Goal: Information Seeking & Learning: Learn about a topic

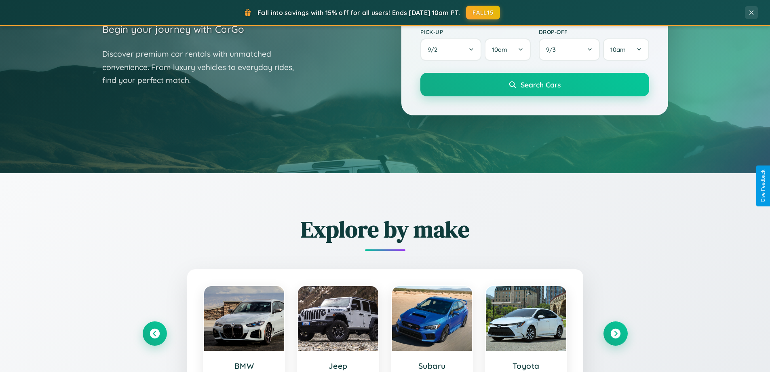
scroll to position [349, 0]
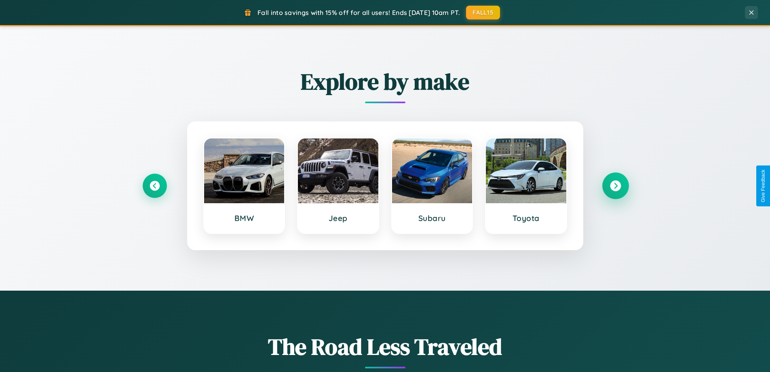
click at [616, 186] on icon at bounding box center [615, 185] width 11 height 11
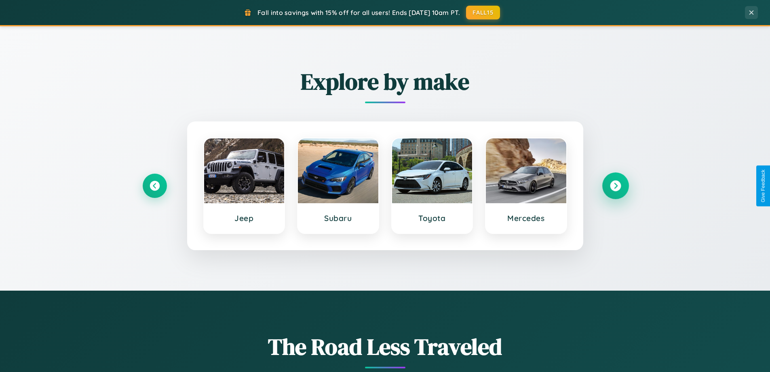
click at [616, 186] on icon at bounding box center [615, 185] width 11 height 11
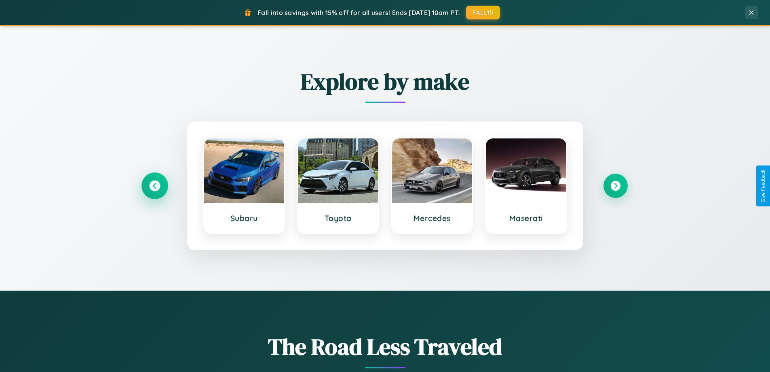
click at [154, 186] on icon at bounding box center [154, 185] width 11 height 11
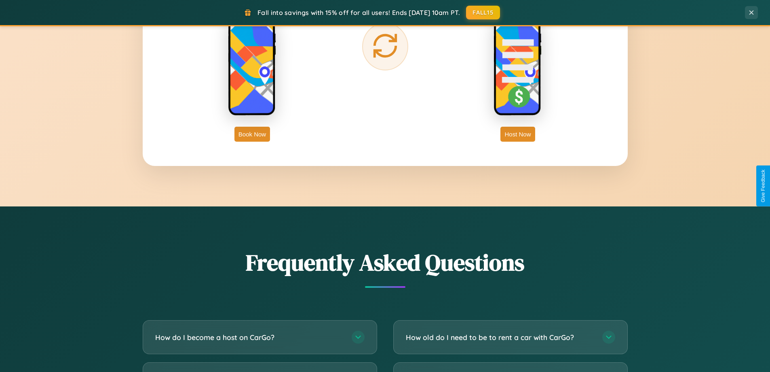
scroll to position [1556, 0]
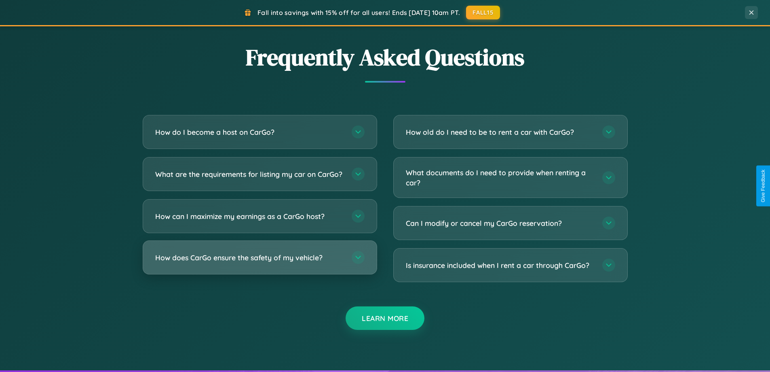
click at [260, 262] on h3 "How does CarGo ensure the safety of my vehicle?" at bounding box center [249, 257] width 188 height 10
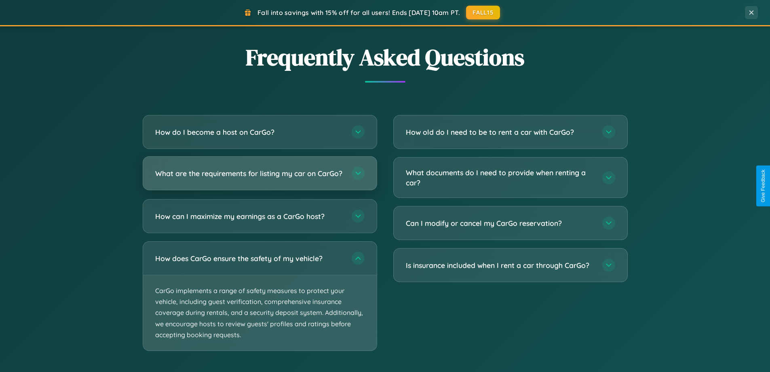
click at [260, 177] on h3 "What are the requirements for listing my car on CarGo?" at bounding box center [249, 173] width 188 height 10
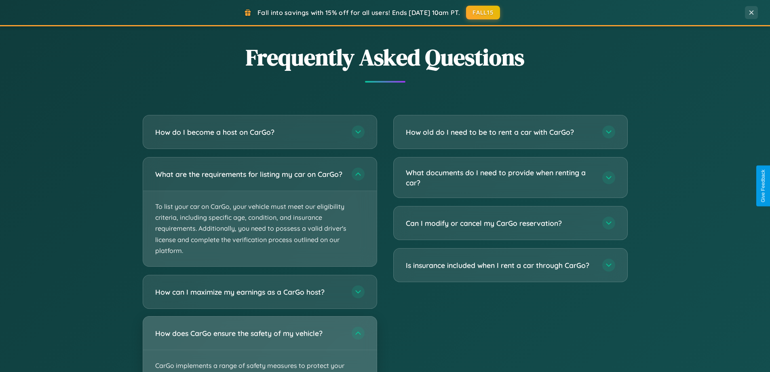
click at [260, 347] on div "How does CarGo ensure the safety of my vehicle?" at bounding box center [260, 332] width 234 height 33
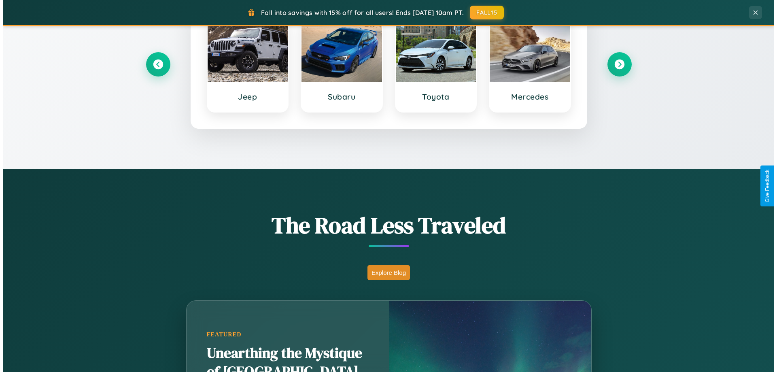
scroll to position [0, 0]
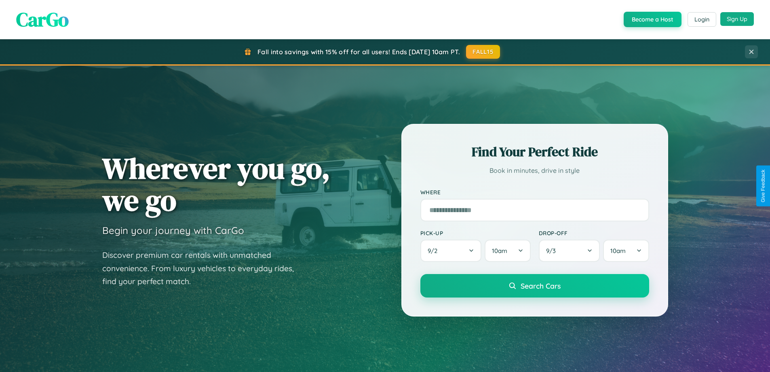
click at [737, 19] on button "Sign Up" at bounding box center [738, 19] width 34 height 14
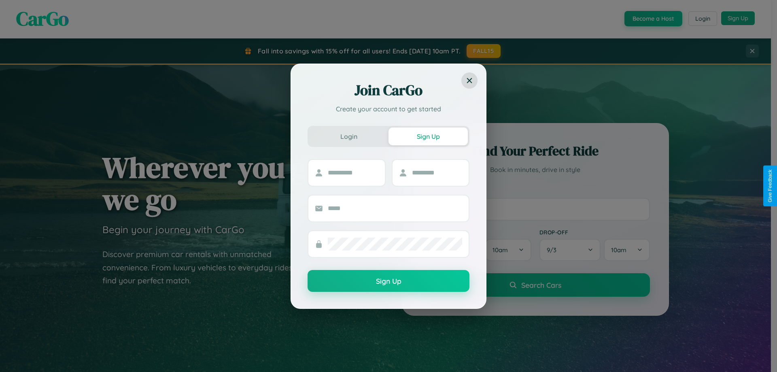
scroll to position [24, 0]
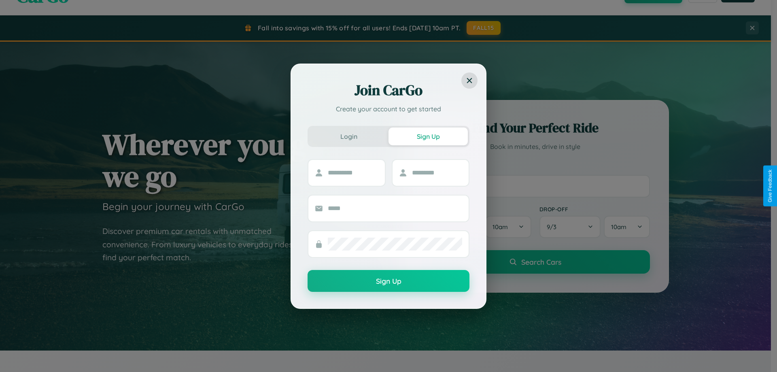
click at [535, 186] on div "Join CarGo Create your account to get started Login Sign Up Sign Up" at bounding box center [388, 186] width 777 height 372
